Goal: Use online tool/utility

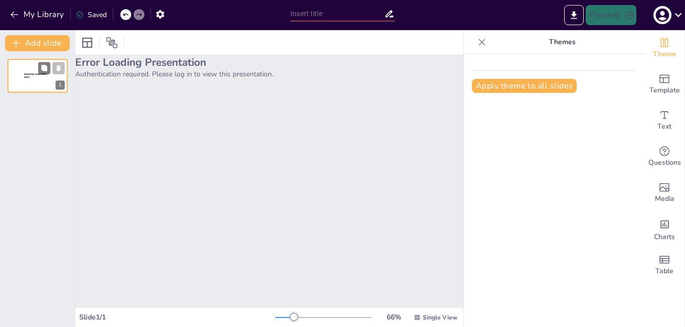
click at [32, 70] on div at bounding box center [38, 76] width 60 height 34
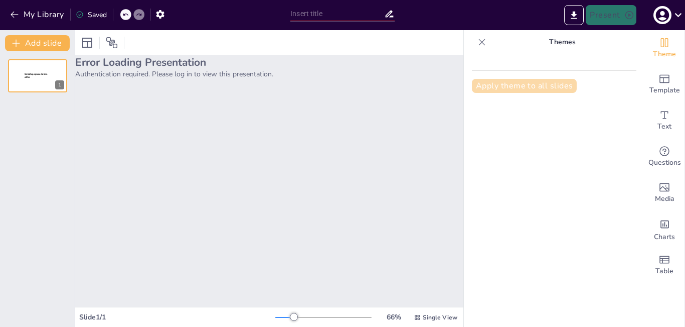
click at [532, 88] on button "Apply theme to all slides" at bounding box center [524, 86] width 105 height 14
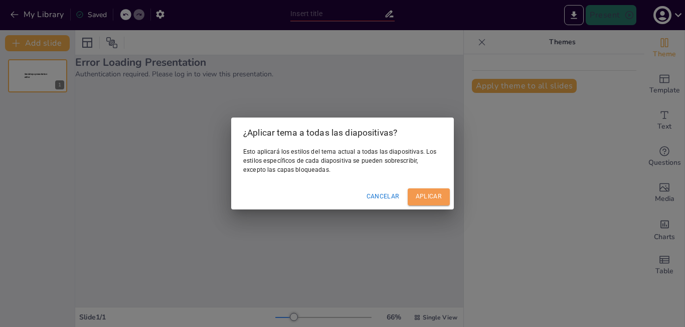
click at [425, 196] on font "Aplicar" at bounding box center [429, 196] width 26 height 7
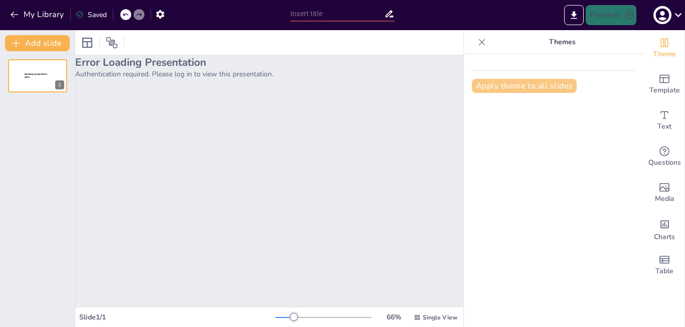
click at [523, 88] on button "Apply theme to all slides" at bounding box center [524, 86] width 105 height 14
